Goal: Contribute content: Contribute content

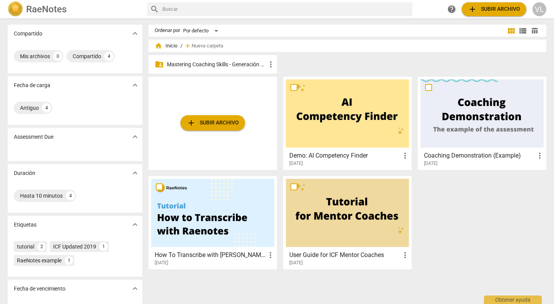
click at [196, 66] on p "Mastering Coaching Skills - Generación 32" at bounding box center [216, 64] width 99 height 8
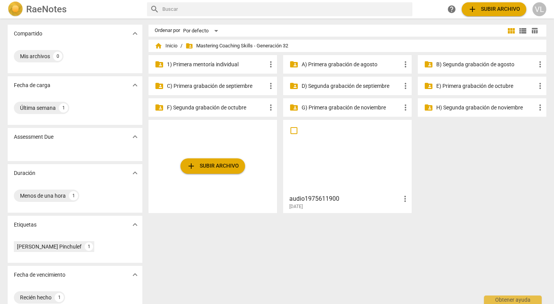
click at [327, 65] on p "A) Primera grabación de agosto" at bounding box center [351, 64] width 99 height 8
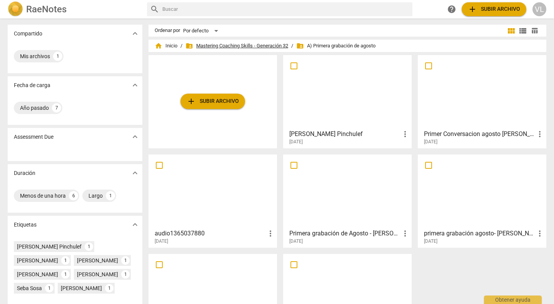
click at [241, 47] on span "folder_shared Mastering Coaching Skills - Generación 32" at bounding box center [236, 46] width 103 height 8
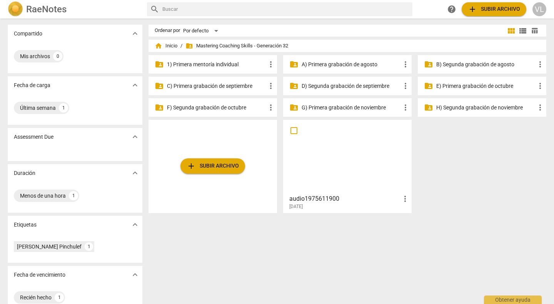
click at [452, 64] on p "B) Segunda grabación de agosto" at bounding box center [485, 64] width 99 height 8
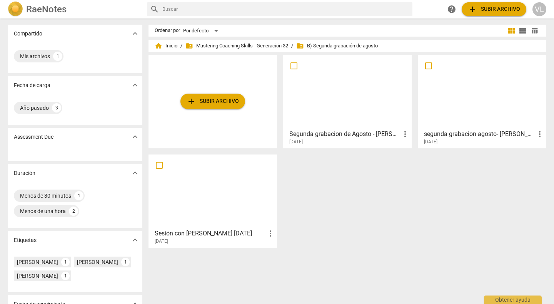
click at [469, 112] on div at bounding box center [481, 92] width 123 height 68
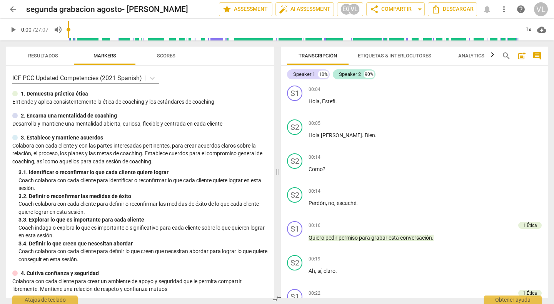
click at [13, 9] on span "arrow_back" at bounding box center [12, 9] width 9 height 9
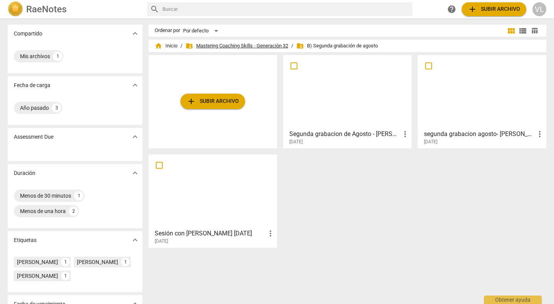
click at [226, 48] on span "folder_shared Mastering Coaching Skills - Generación 32" at bounding box center [236, 46] width 103 height 8
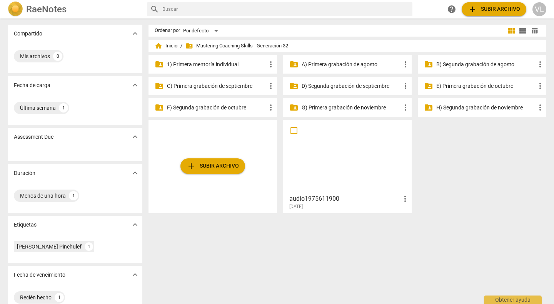
click at [232, 87] on p "C) Primera grabación de septiembre" at bounding box center [216, 86] width 99 height 8
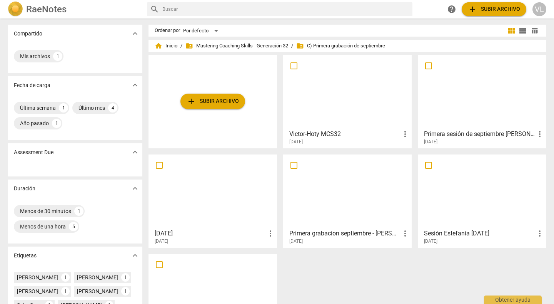
click at [323, 98] on div at bounding box center [347, 92] width 123 height 68
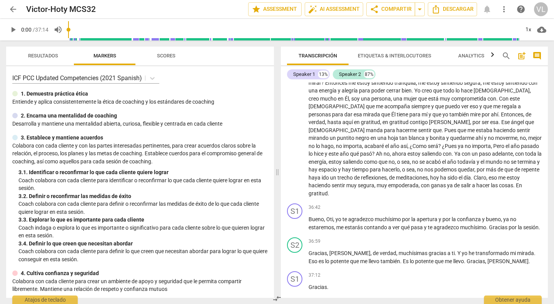
scroll to position [2919, 0]
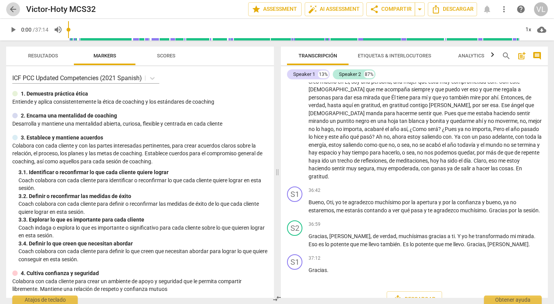
click at [12, 10] on span "arrow_back" at bounding box center [12, 9] width 9 height 9
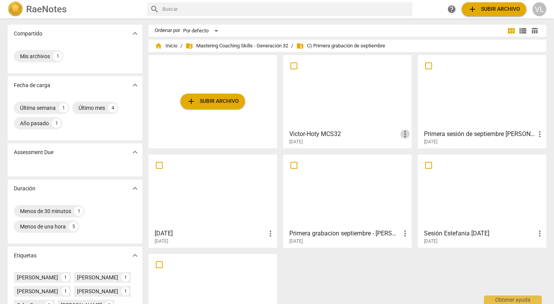
click at [402, 133] on span "more_vert" at bounding box center [404, 133] width 9 height 9
click at [407, 134] on li "Mover" at bounding box center [413, 134] width 29 height 18
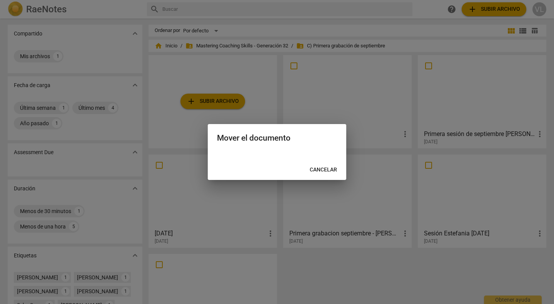
click at [255, 137] on h2 "Mover el documento" at bounding box center [277, 138] width 120 height 10
click at [259, 44] on div at bounding box center [277, 152] width 554 height 304
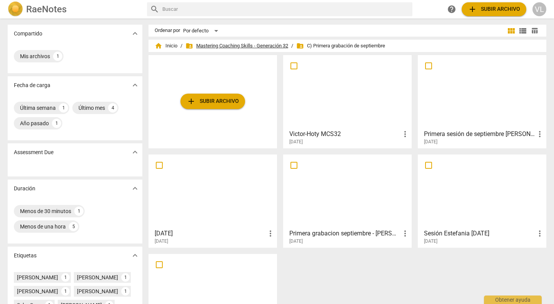
click at [259, 44] on span "folder_shared Mastering Coaching Skills - Generación 32" at bounding box center [236, 46] width 103 height 8
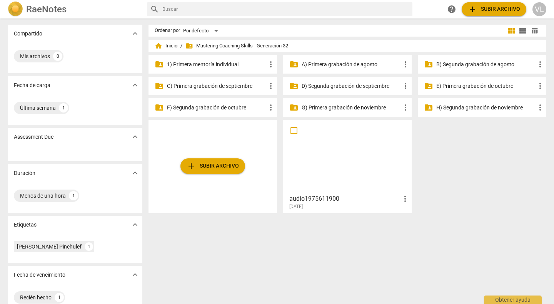
click at [231, 85] on p "C) Primera grabación de septiembre" at bounding box center [216, 86] width 99 height 8
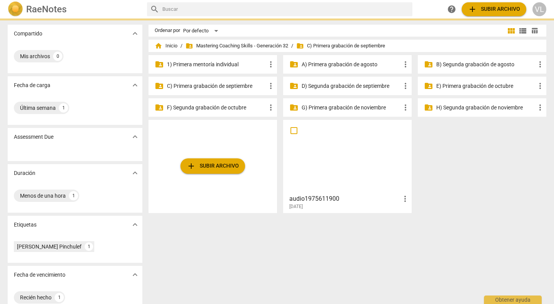
click at [231, 85] on p "C) Primera grabación de septiembre" at bounding box center [216, 86] width 99 height 8
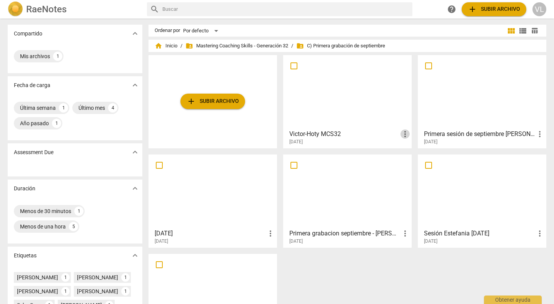
click at [403, 133] on span "more_vert" at bounding box center [404, 133] width 9 height 9
click at [407, 134] on li "Mover" at bounding box center [413, 134] width 29 height 18
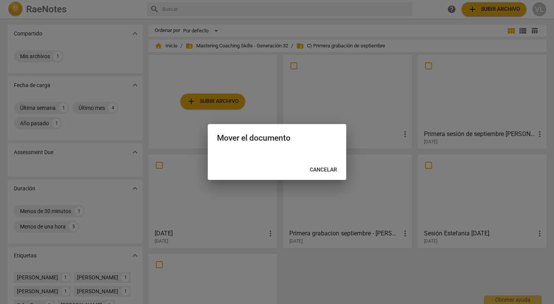
click at [297, 82] on div at bounding box center [277, 152] width 554 height 304
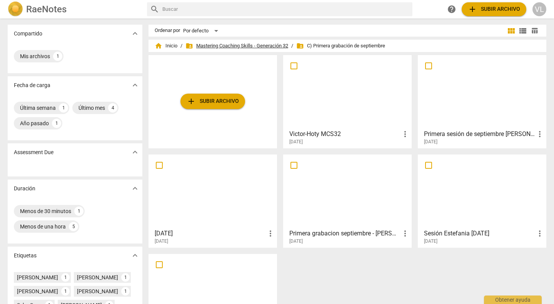
click at [250, 44] on span "folder_shared Mastering Coaching Skills - Generación 32" at bounding box center [236, 46] width 103 height 8
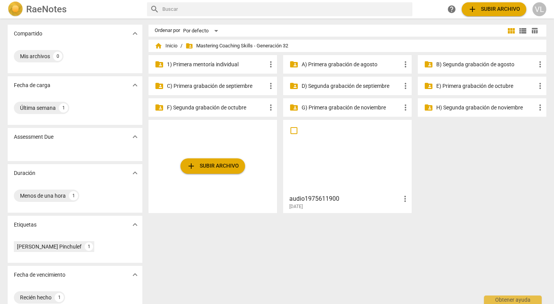
click at [326, 148] on div at bounding box center [347, 156] width 123 height 68
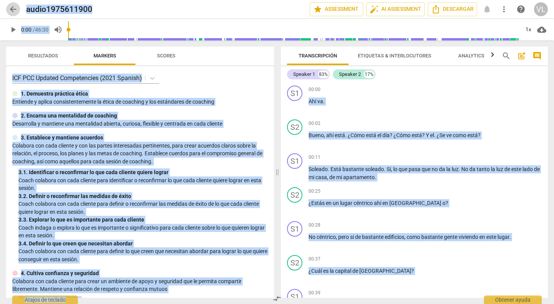
click at [11, 10] on span "arrow_back" at bounding box center [12, 9] width 9 height 9
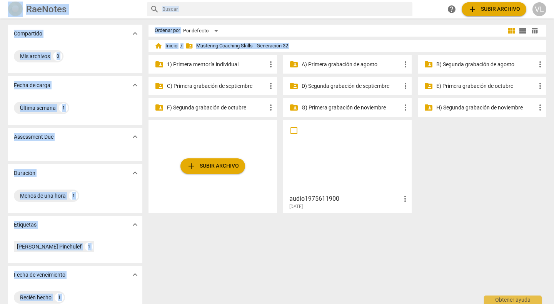
click at [222, 85] on p "C) Primera grabación de septiembre" at bounding box center [216, 86] width 99 height 8
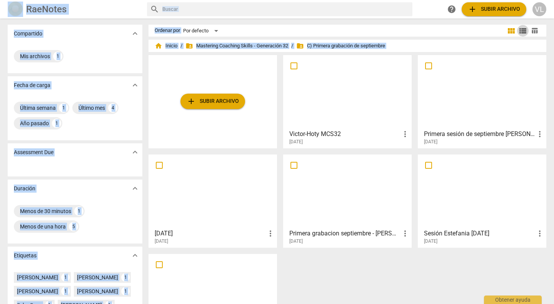
click at [518, 31] on span "view_list" at bounding box center [522, 30] width 9 height 9
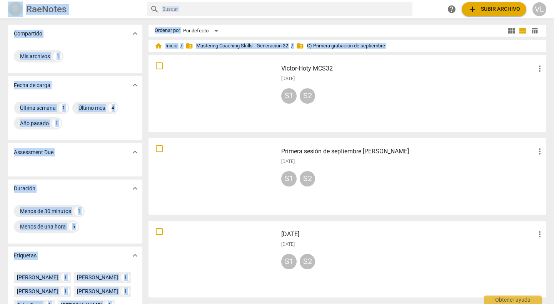
click at [511, 31] on span "view_module" at bounding box center [511, 30] width 9 height 9
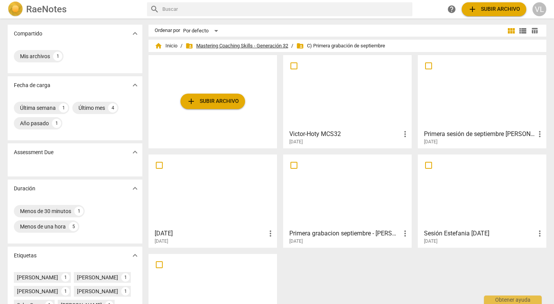
click at [249, 47] on span "folder_shared Mastering Coaching Skills - Generación 32" at bounding box center [236, 46] width 103 height 8
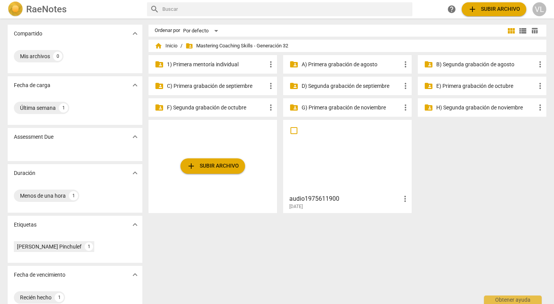
click at [343, 84] on p "D) Segunda grabación de septiembre" at bounding box center [351, 86] width 99 height 8
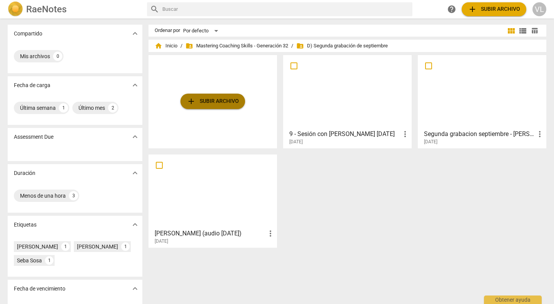
click at [223, 103] on span "add Subir archivo" at bounding box center [213, 101] width 52 height 9
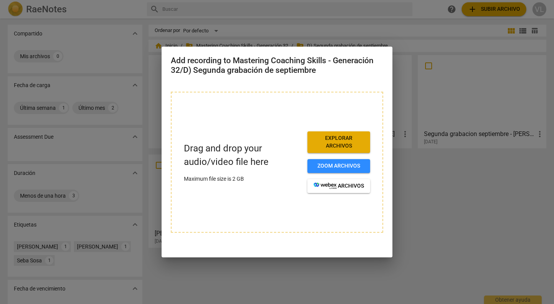
click at [268, 280] on div at bounding box center [277, 152] width 554 height 304
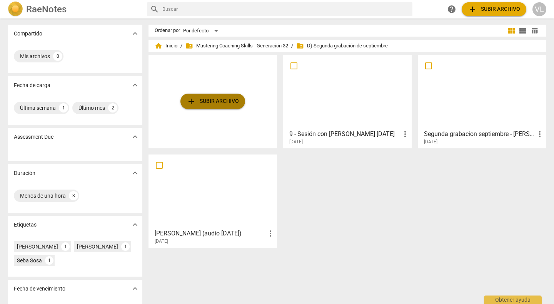
click at [207, 102] on span "add Subir archivo" at bounding box center [213, 101] width 52 height 9
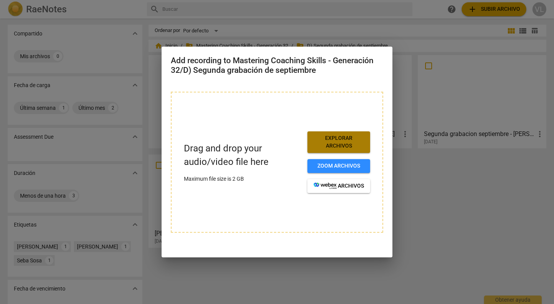
click at [330, 143] on span "Explorar archivos" at bounding box center [339, 141] width 50 height 15
